Goal: Task Accomplishment & Management: Use online tool/utility

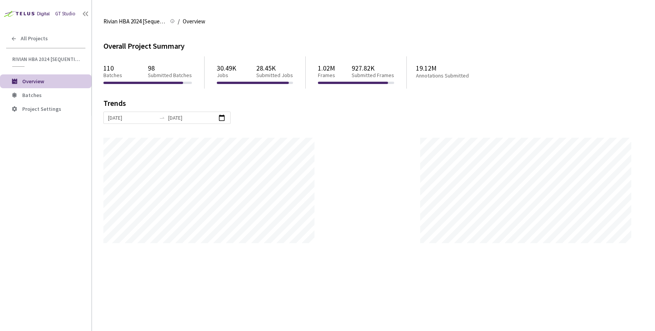
scroll to position [331, 655]
click at [25, 95] on span "Batches" at bounding box center [32, 95] width 20 height 7
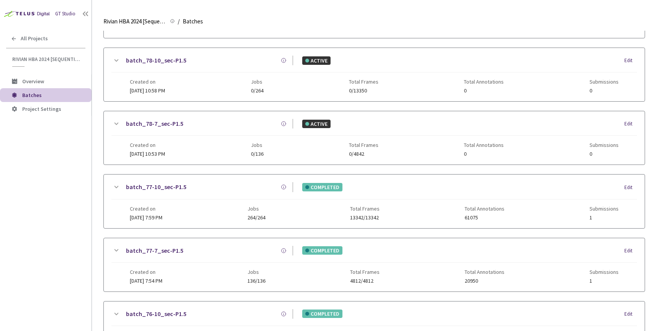
scroll to position [261, 0]
click at [161, 248] on link "batch_77-7_sec-P1.5" at bounding box center [154, 250] width 57 height 10
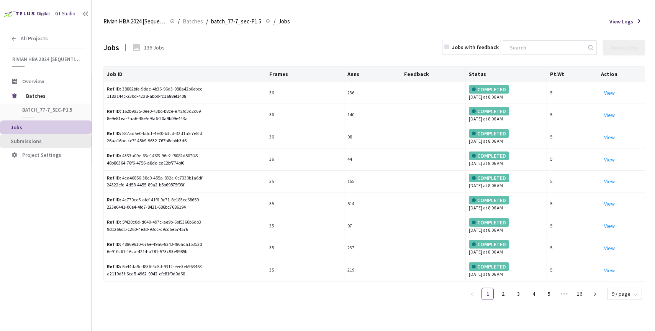
click at [36, 140] on span "Submissions" at bounding box center [26, 141] width 31 height 7
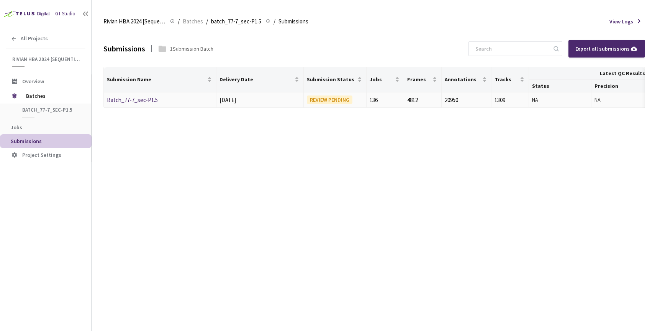
click at [132, 99] on link "Batch_77-7_sec-P1.5" at bounding box center [132, 99] width 51 height 7
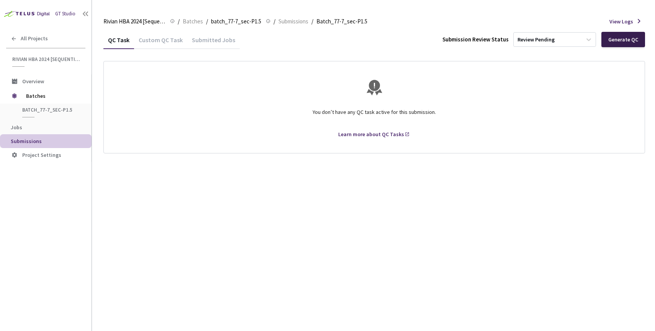
click at [622, 39] on div "Generate QC" at bounding box center [624, 39] width 30 height 6
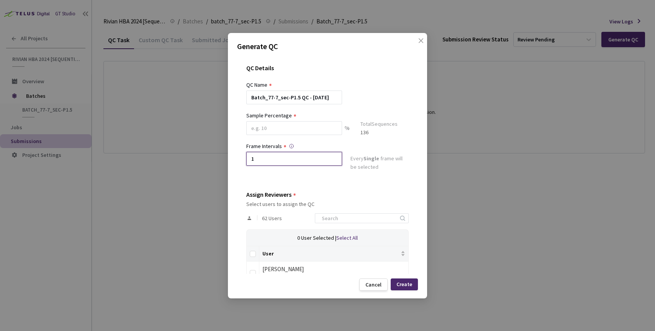
click at [277, 163] on input "1" at bounding box center [294, 159] width 96 height 14
type input "2"
click at [275, 126] on input at bounding box center [294, 128] width 96 height 14
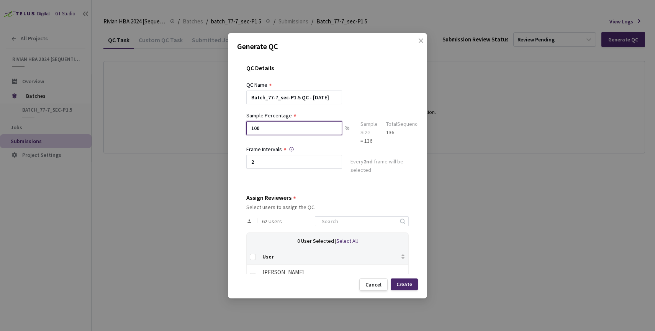
type input "100"
click at [360, 92] on div "Batch_77-7_sec-P1.5 QC - [DATE]" at bounding box center [327, 97] width 163 height 14
click at [252, 258] on input "Select all" at bounding box center [253, 257] width 6 height 6
checkbox input "true"
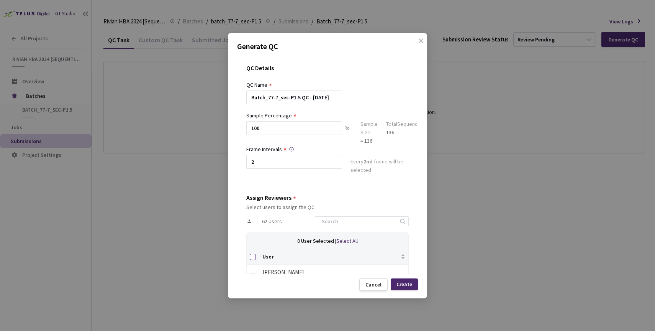
checkbox input "true"
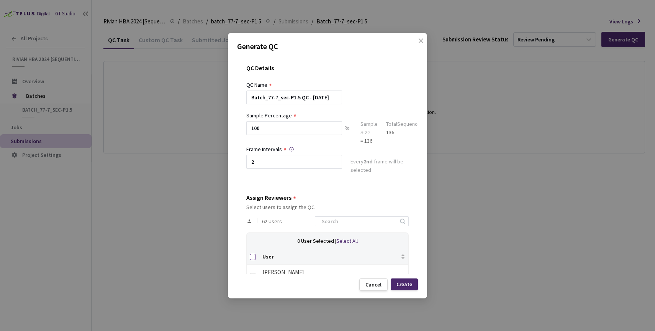
checkbox input "true"
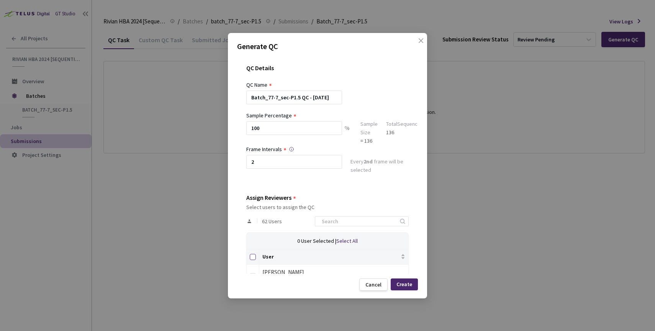
checkbox input "true"
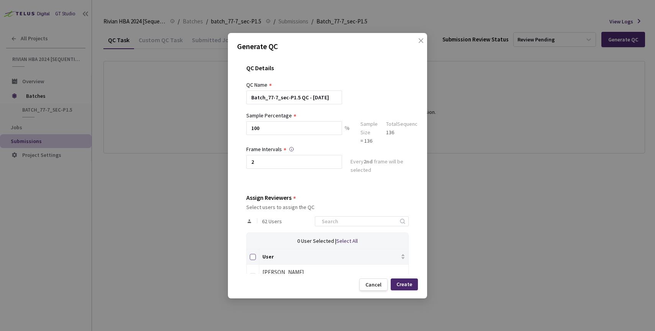
checkbox input "true"
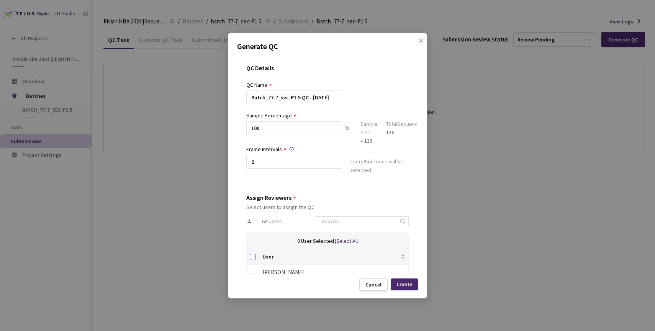
checkbox input "true"
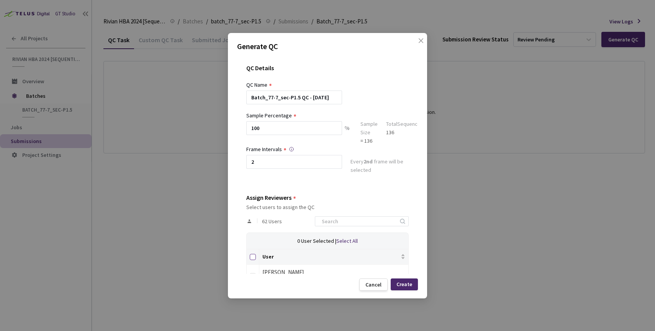
checkbox input "true"
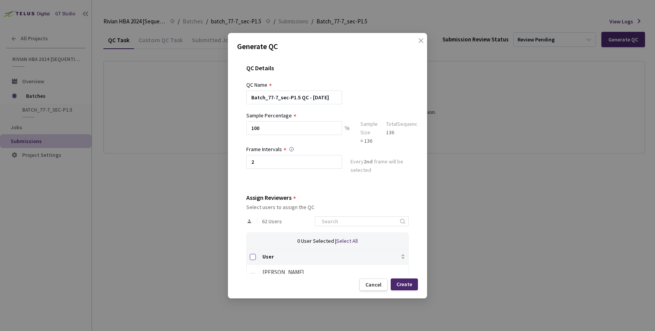
checkbox input "true"
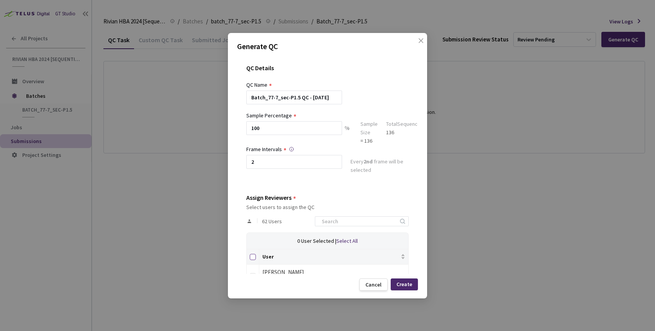
checkbox input "true"
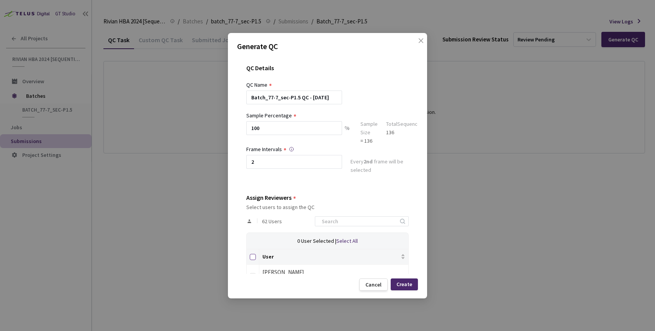
checkbox input "true"
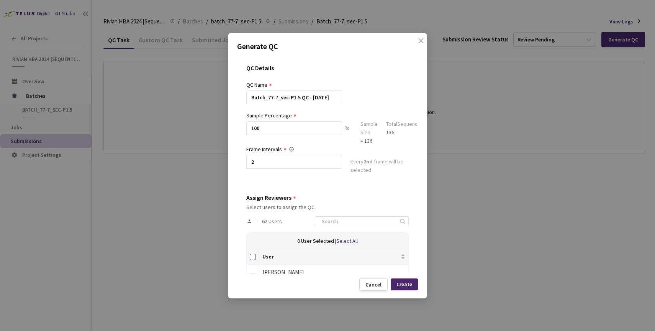
checkbox input "true"
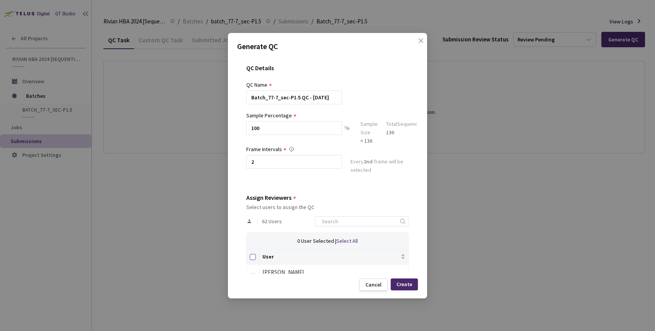
checkbox input "true"
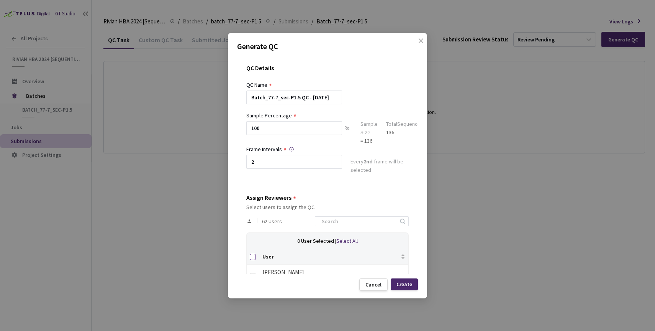
checkbox input "true"
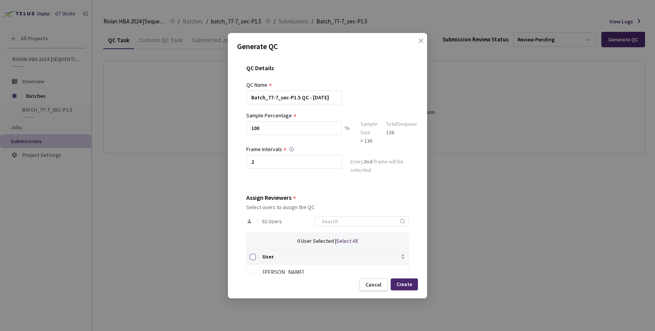
checkbox input "true"
click at [399, 281] on div "Create" at bounding box center [405, 284] width 16 height 6
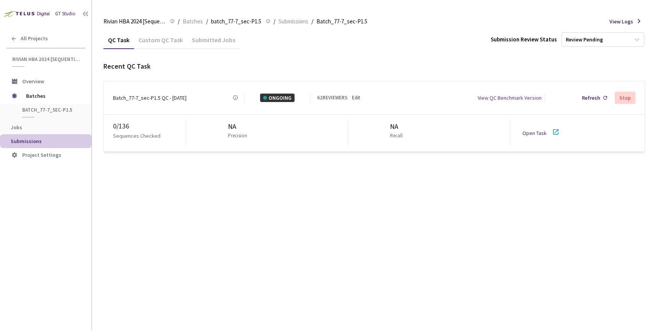
click at [232, 184] on div "QC Task Custom QC Task Submitted Jobs Submission Review Status Review Pending R…" at bounding box center [374, 181] width 542 height 300
